Goal: Information Seeking & Learning: Learn about a topic

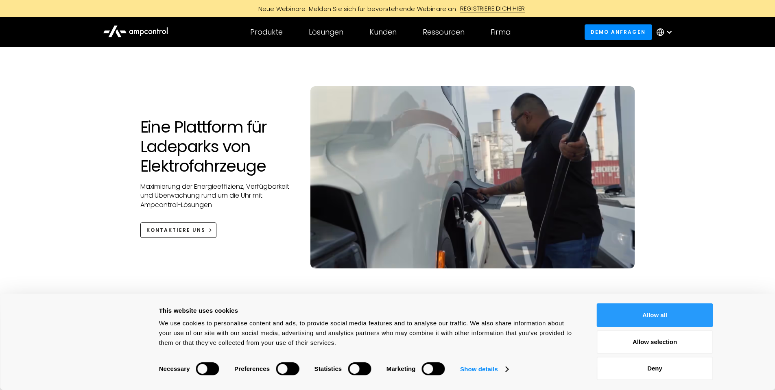
click at [683, 313] on button "Allow all" at bounding box center [655, 316] width 116 height 24
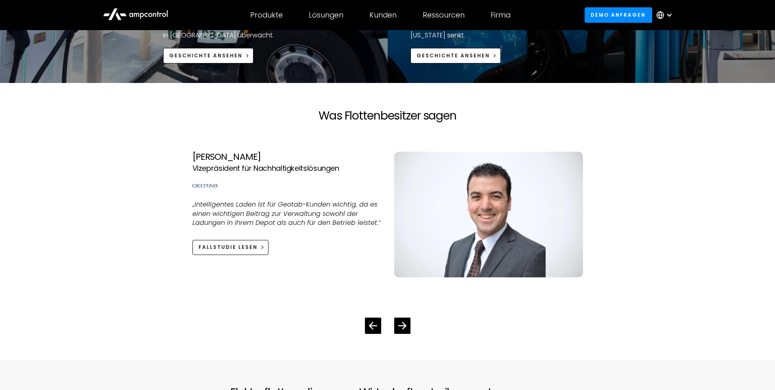
scroll to position [1872, 0]
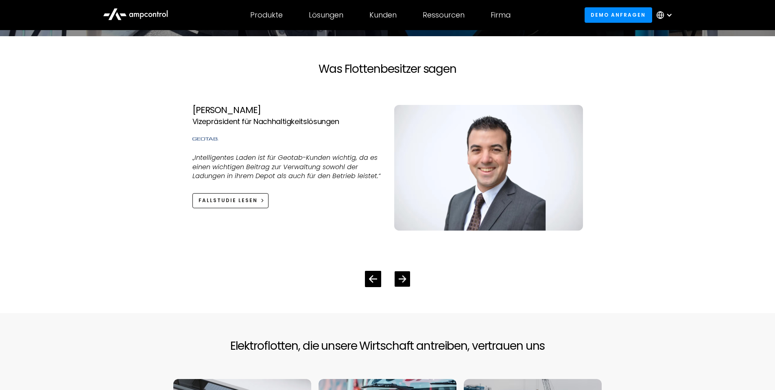
click at [405, 281] on icon "Next slide" at bounding box center [402, 279] width 8 height 8
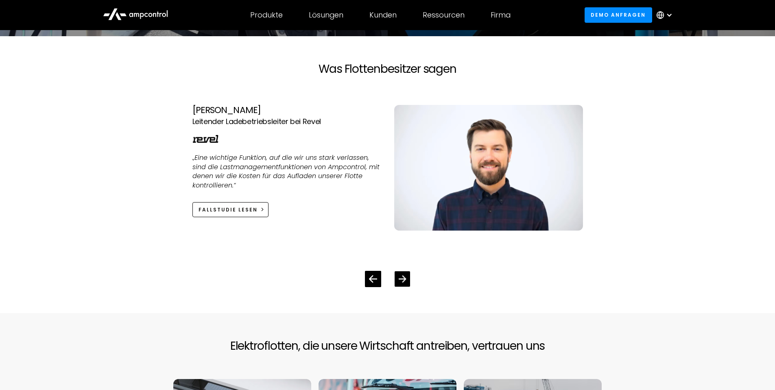
click at [404, 281] on icon "Next slide" at bounding box center [402, 279] width 8 height 7
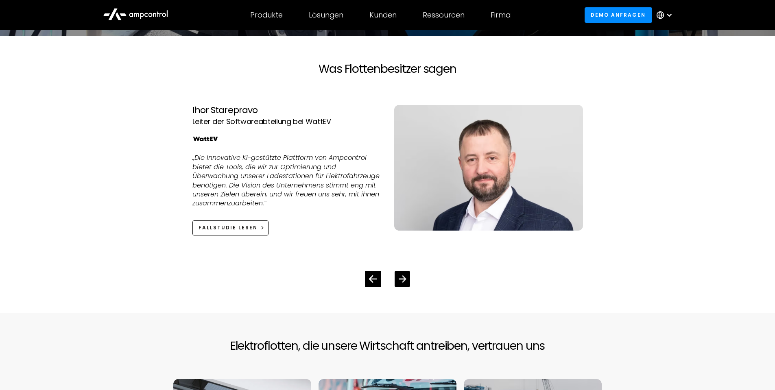
click at [404, 281] on icon "Next slide" at bounding box center [402, 279] width 8 height 7
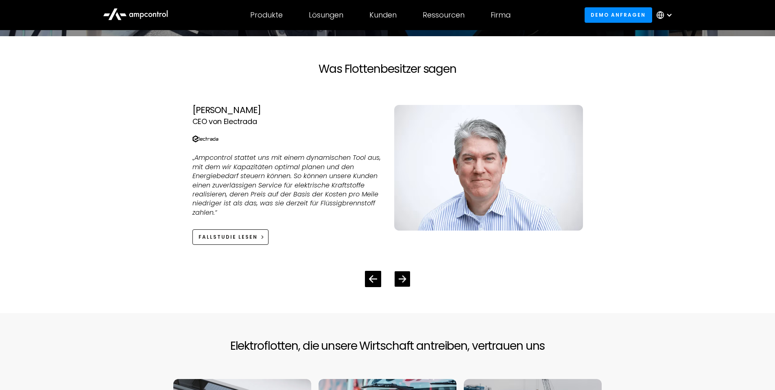
click at [404, 281] on icon "Next slide" at bounding box center [402, 279] width 8 height 7
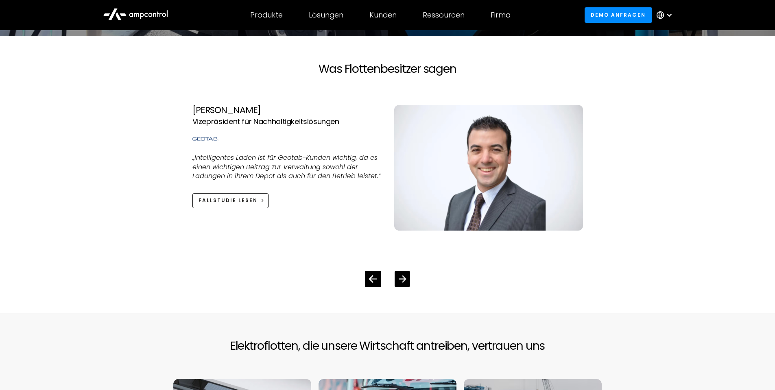
click at [404, 281] on icon "Next slide" at bounding box center [402, 279] width 8 height 7
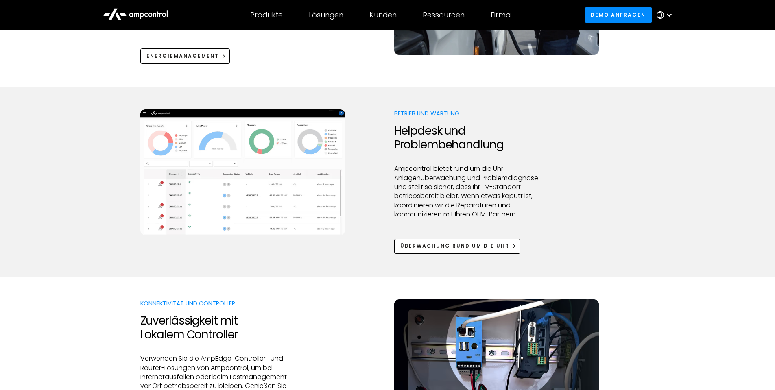
scroll to position [0, 0]
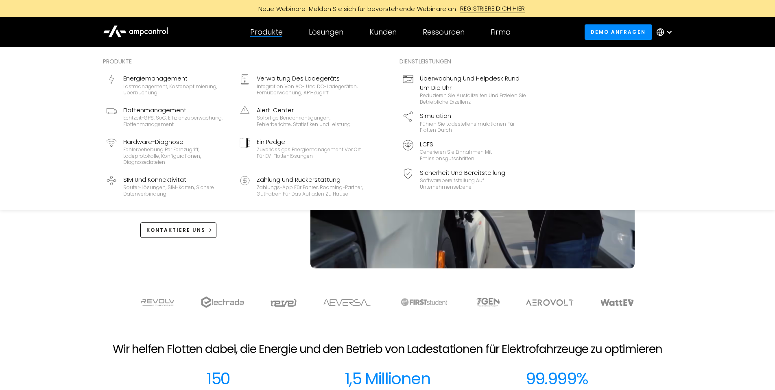
click at [271, 33] on div "Produkte" at bounding box center [266, 32] width 33 height 9
click at [171, 85] on div "Lastmanagement, Kostenoptimierung, Überbuchung" at bounding box center [176, 89] width 107 height 13
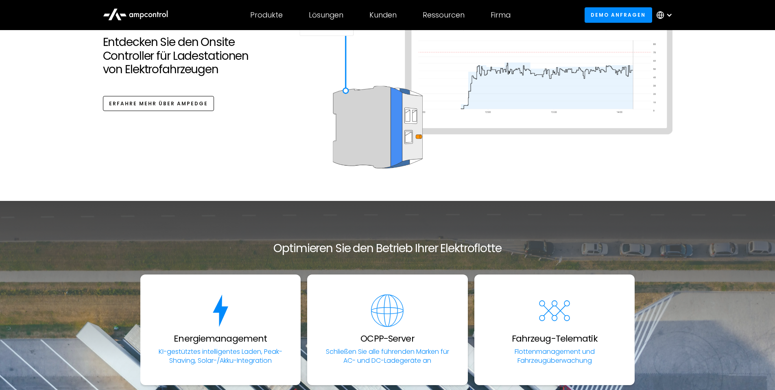
scroll to position [2646, 0]
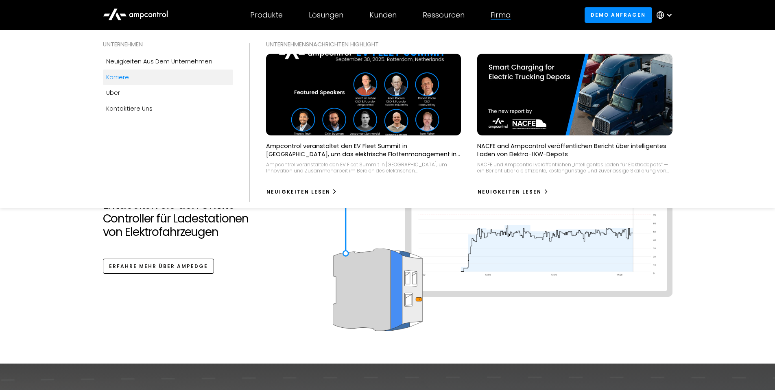
click at [124, 78] on div "Karriere" at bounding box center [117, 77] width 23 height 9
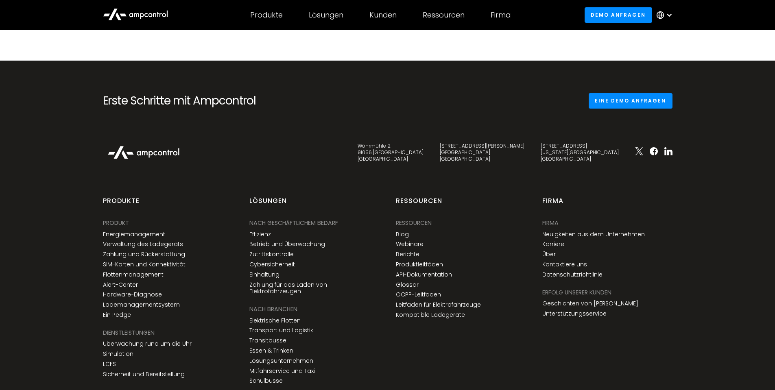
scroll to position [1262, 0]
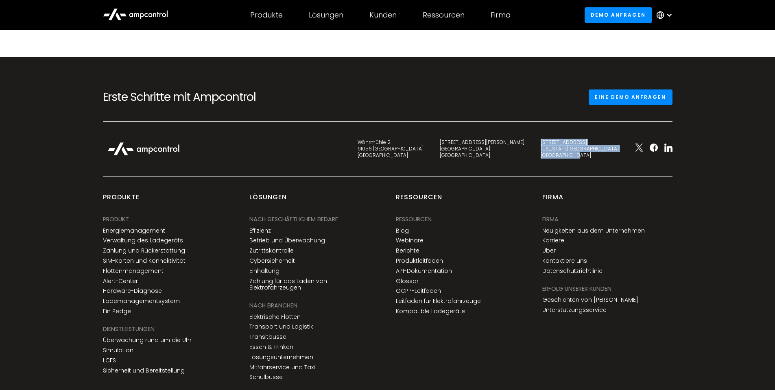
drag, startPoint x: 573, startPoint y: 140, endPoint x: 612, endPoint y: 156, distance: 42.5
click at [612, 156] on div "345 7th Avenue New York, NY 10001 United States" at bounding box center [580, 148] width 94 height 19
copy div "345 7th Avenue New York, NY 10001 United States"
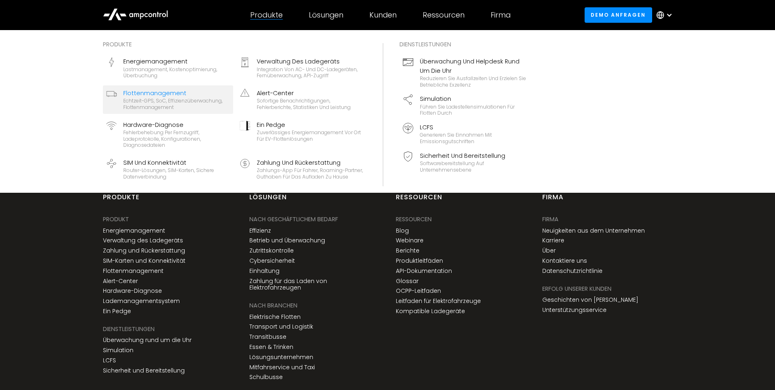
click at [210, 90] on div "Flottenmanagement" at bounding box center [176, 93] width 107 height 9
